Goal: Information Seeking & Learning: Learn about a topic

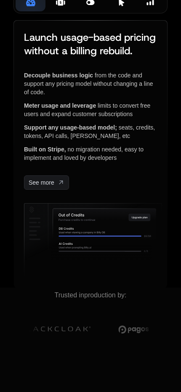
scroll to position [252, 0]
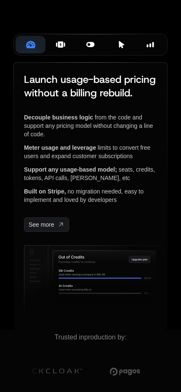
click at [60, 48] on icon at bounding box center [60, 44] width 5 height 6
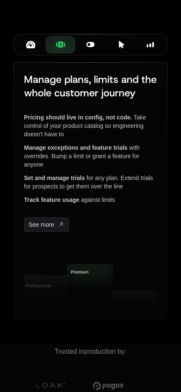
click at [78, 53] on button "Smart Flags" at bounding box center [90, 45] width 30 height 18
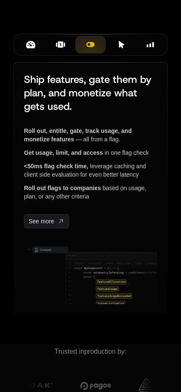
click at [118, 48] on icon at bounding box center [121, 45] width 8 height 8
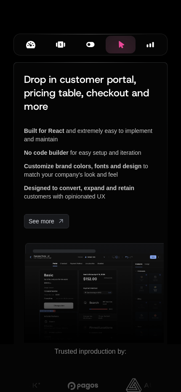
click at [144, 49] on div "Insights" at bounding box center [150, 44] width 16 height 9
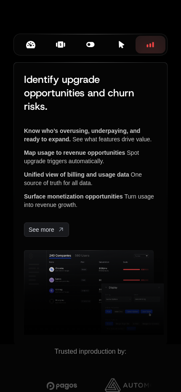
click at [35, 49] on div "Metering & Pricing" at bounding box center [30, 44] width 16 height 9
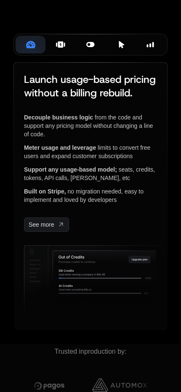
click at [59, 48] on icon at bounding box center [60, 44] width 5 height 6
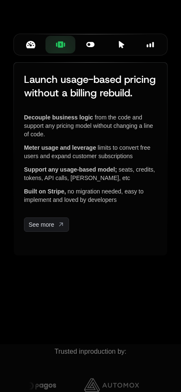
click at [93, 49] on icon at bounding box center [90, 44] width 9 height 9
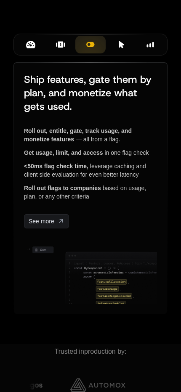
click at [118, 48] on icon at bounding box center [121, 45] width 8 height 8
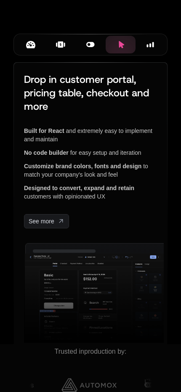
click at [147, 47] on rect at bounding box center [148, 45] width 2 height 3
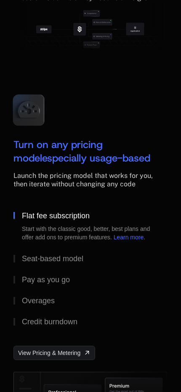
scroll to position [1557, 0]
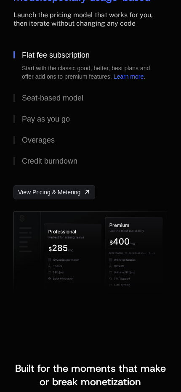
click at [85, 109] on button "Seat-based model" at bounding box center [90, 98] width 154 height 21
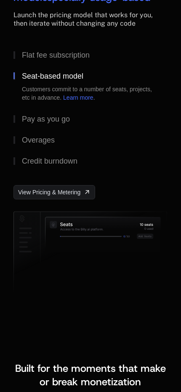
click at [80, 130] on button "Pay as you go" at bounding box center [90, 119] width 154 height 21
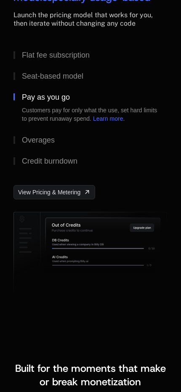
click at [75, 151] on button "Overages" at bounding box center [90, 140] width 154 height 21
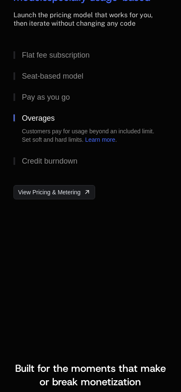
click at [72, 165] on div "Credit burndown" at bounding box center [50, 161] width 56 height 8
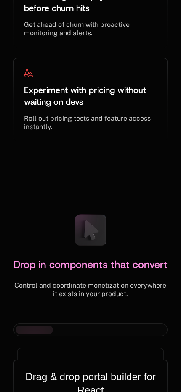
scroll to position [3828, 0]
